Goal: Contribute content: Contribute content

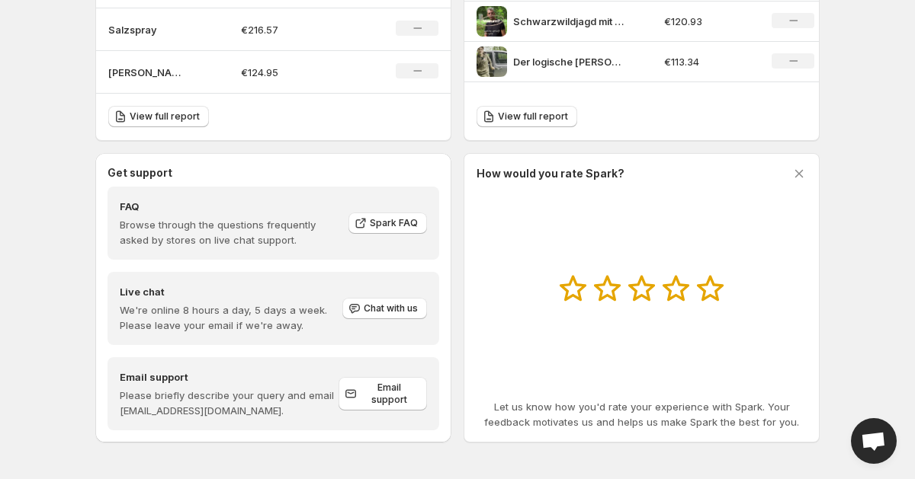
scroll to position [702, 0]
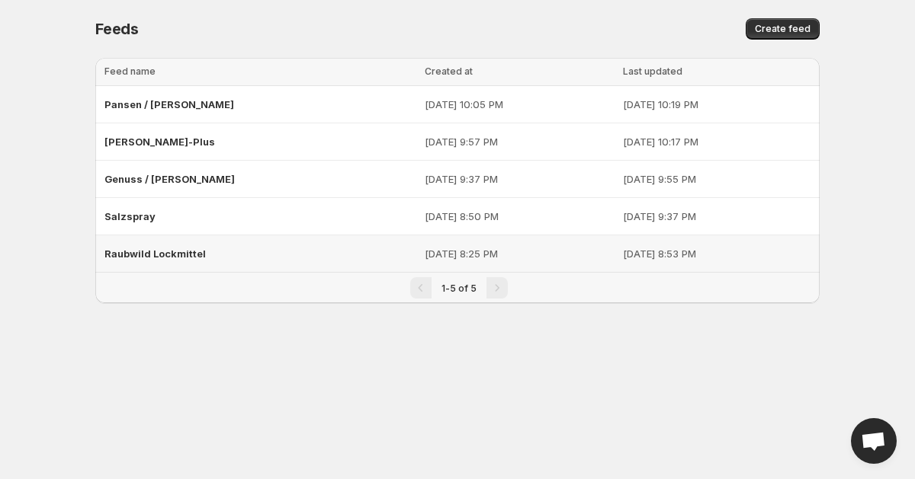
click at [147, 249] on span "Raubwild Lockmittel" at bounding box center [154, 254] width 101 height 12
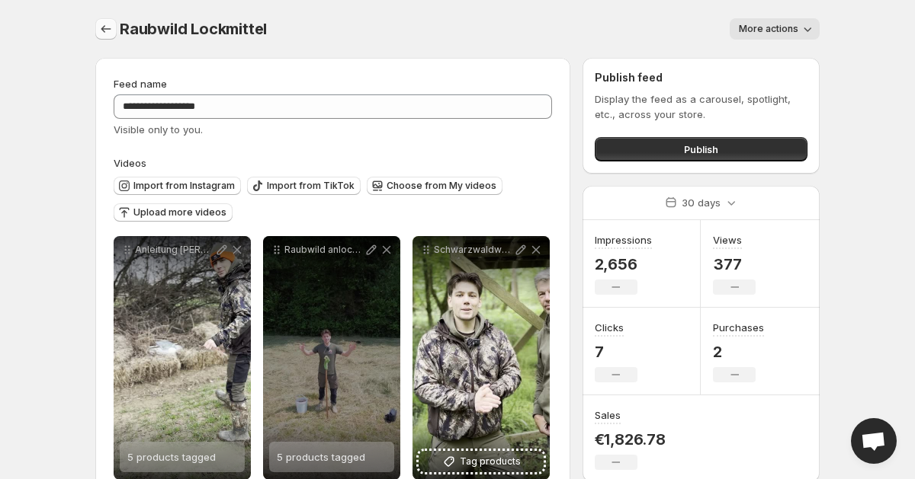
click at [108, 34] on icon "Settings" at bounding box center [105, 28] width 15 height 15
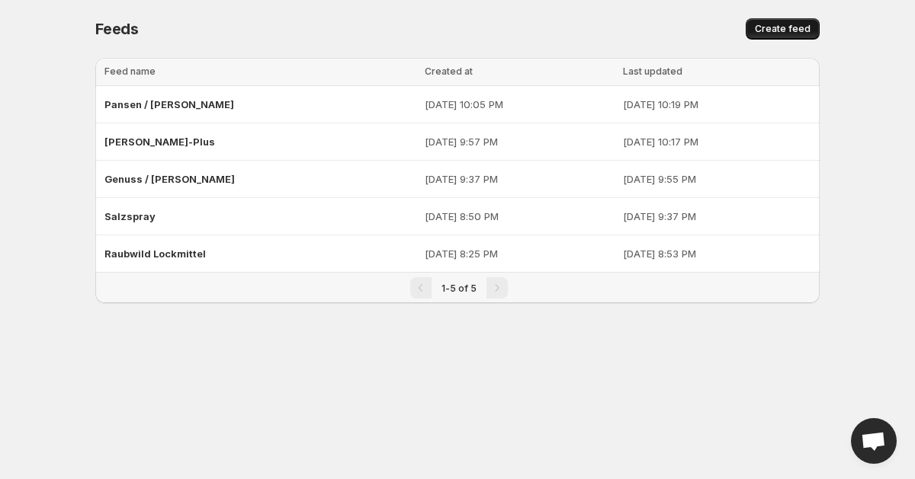
click at [762, 30] on span "Create feed" at bounding box center [782, 29] width 56 height 12
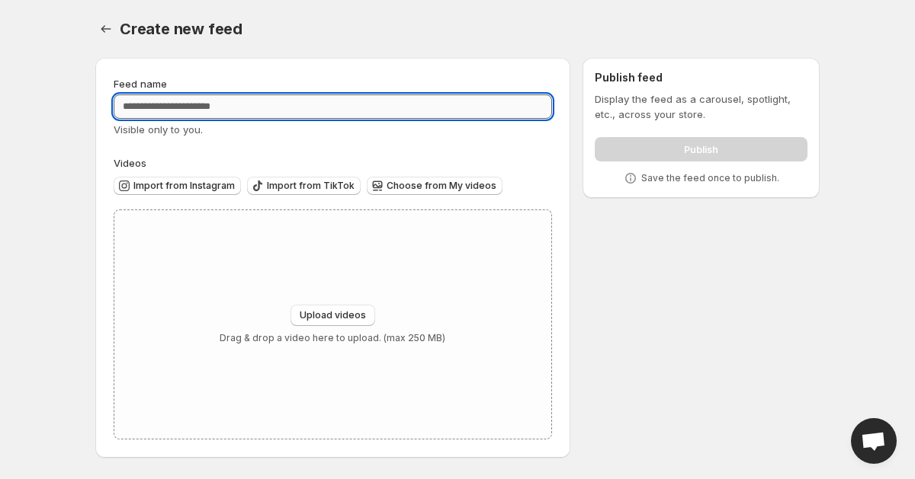
click at [341, 110] on input "Feed name" at bounding box center [333, 107] width 438 height 24
type input "**********"
click at [254, 135] on div "Visible only to you." at bounding box center [333, 129] width 438 height 15
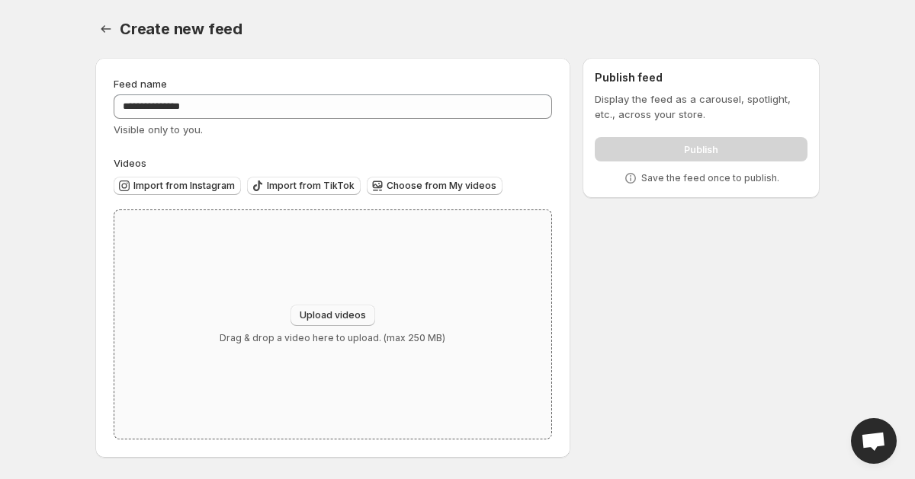
click at [298, 309] on button "Upload videos" at bounding box center [332, 315] width 85 height 21
click at [316, 312] on span "Upload videos" at bounding box center [333, 315] width 66 height 12
type input "**********"
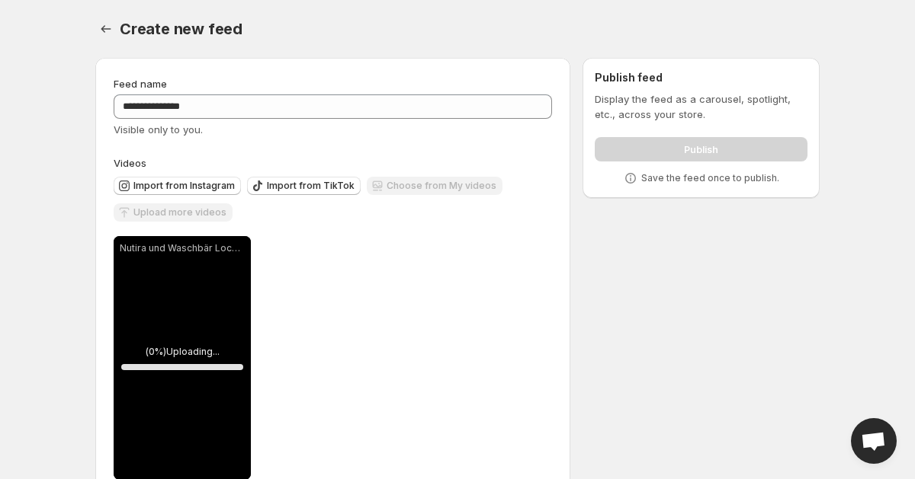
scroll to position [38, 0]
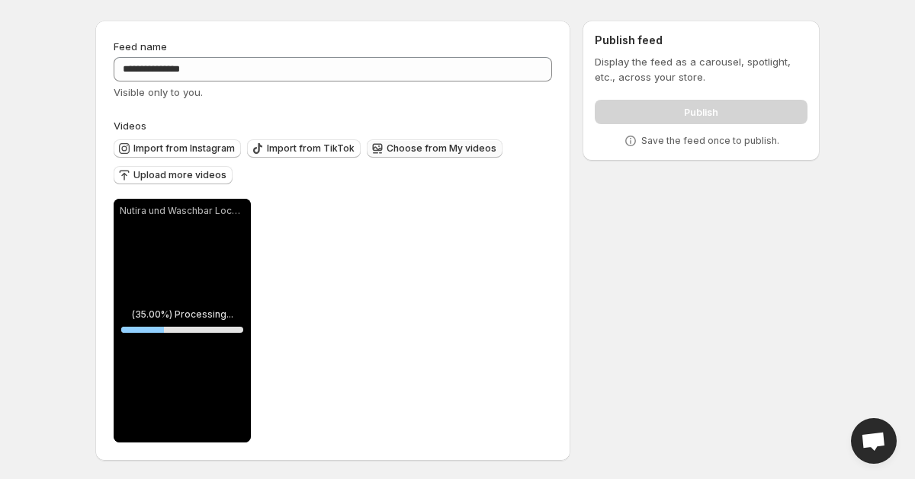
click at [406, 152] on span "Choose from My videos" at bounding box center [441, 149] width 110 height 12
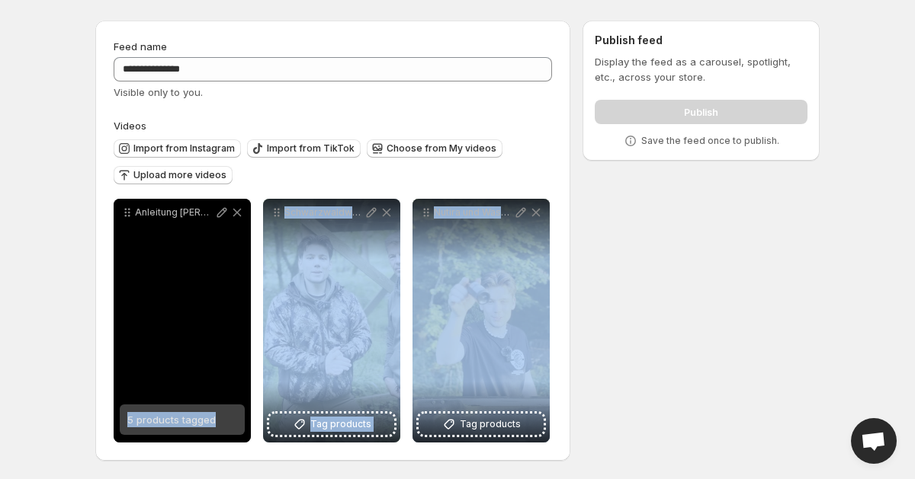
drag, startPoint x: 466, startPoint y: 301, endPoint x: 200, endPoint y: 280, distance: 266.8
click at [200, 280] on div "**********" at bounding box center [332, 321] width 436 height 244
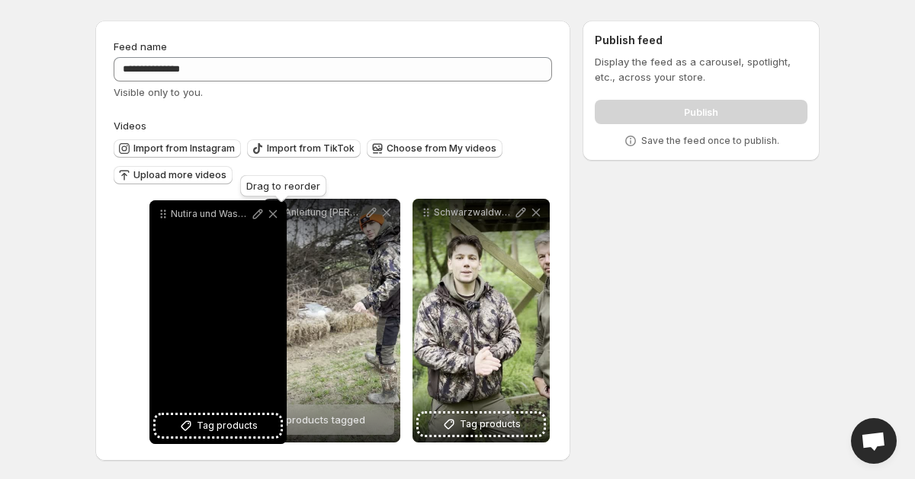
drag, startPoint x: 427, startPoint y: 211, endPoint x: 158, endPoint y: 213, distance: 269.0
click at [158, 213] on icon at bounding box center [162, 214] width 15 height 15
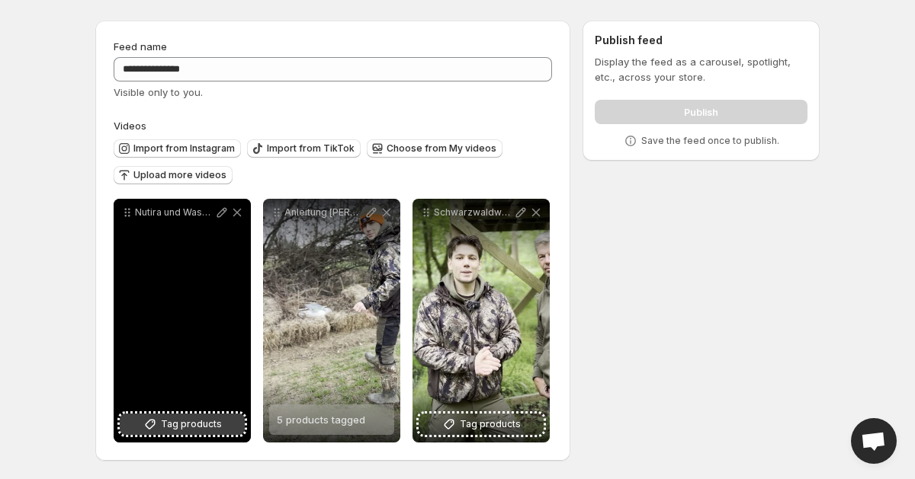
click at [194, 430] on span "Tag products" at bounding box center [191, 424] width 61 height 15
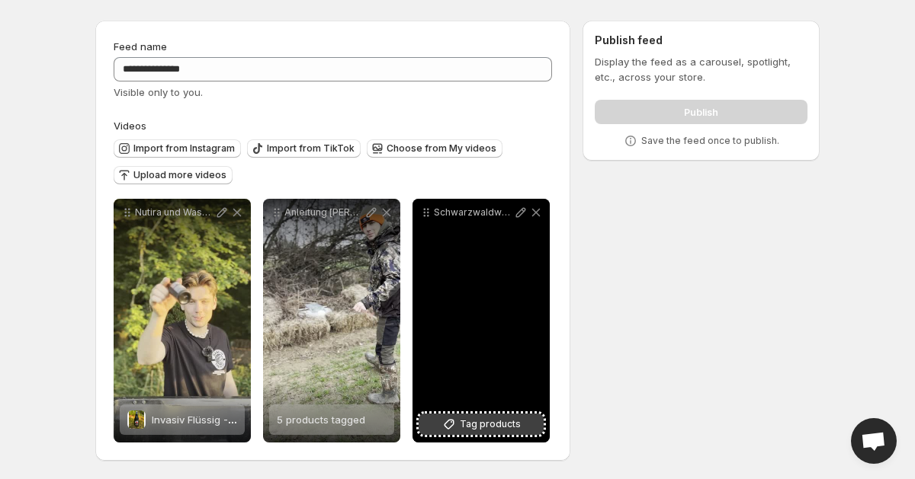
click at [486, 426] on span "Tag products" at bounding box center [490, 424] width 61 height 15
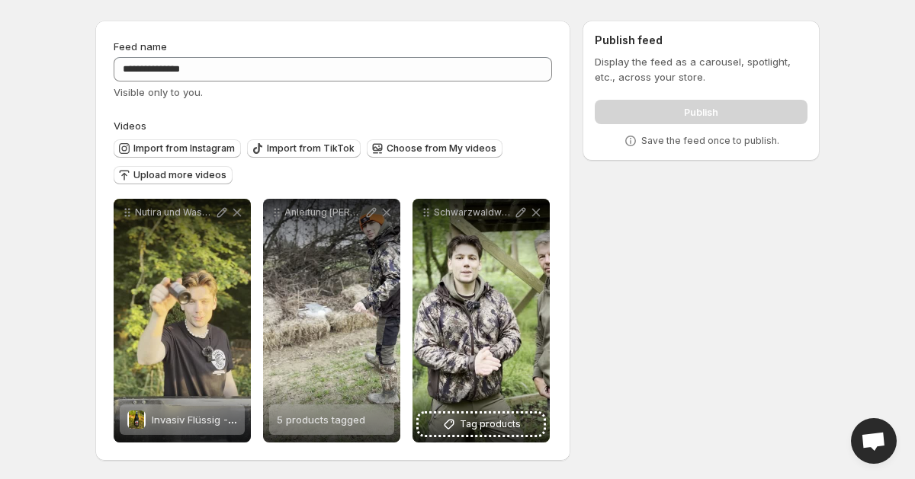
scroll to position [0, 0]
